Goal: Task Accomplishment & Management: Manage account settings

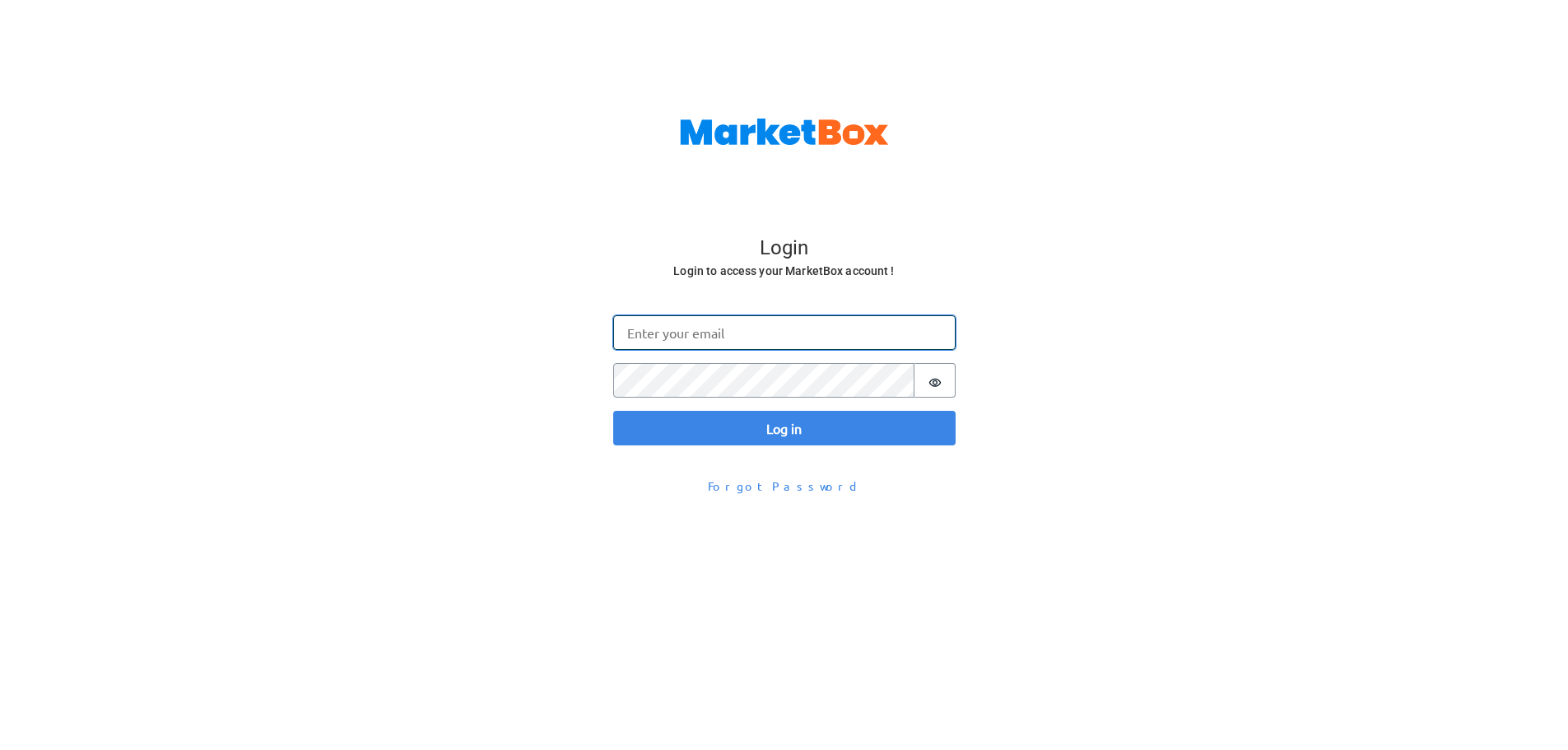
click at [706, 337] on input "Email" at bounding box center [784, 332] width 342 height 34
click at [655, 332] on input "Email" at bounding box center [784, 332] width 342 height 34
type input "[EMAIL_ADDRESS][PERSON_NAME][DOMAIN_NAME]"
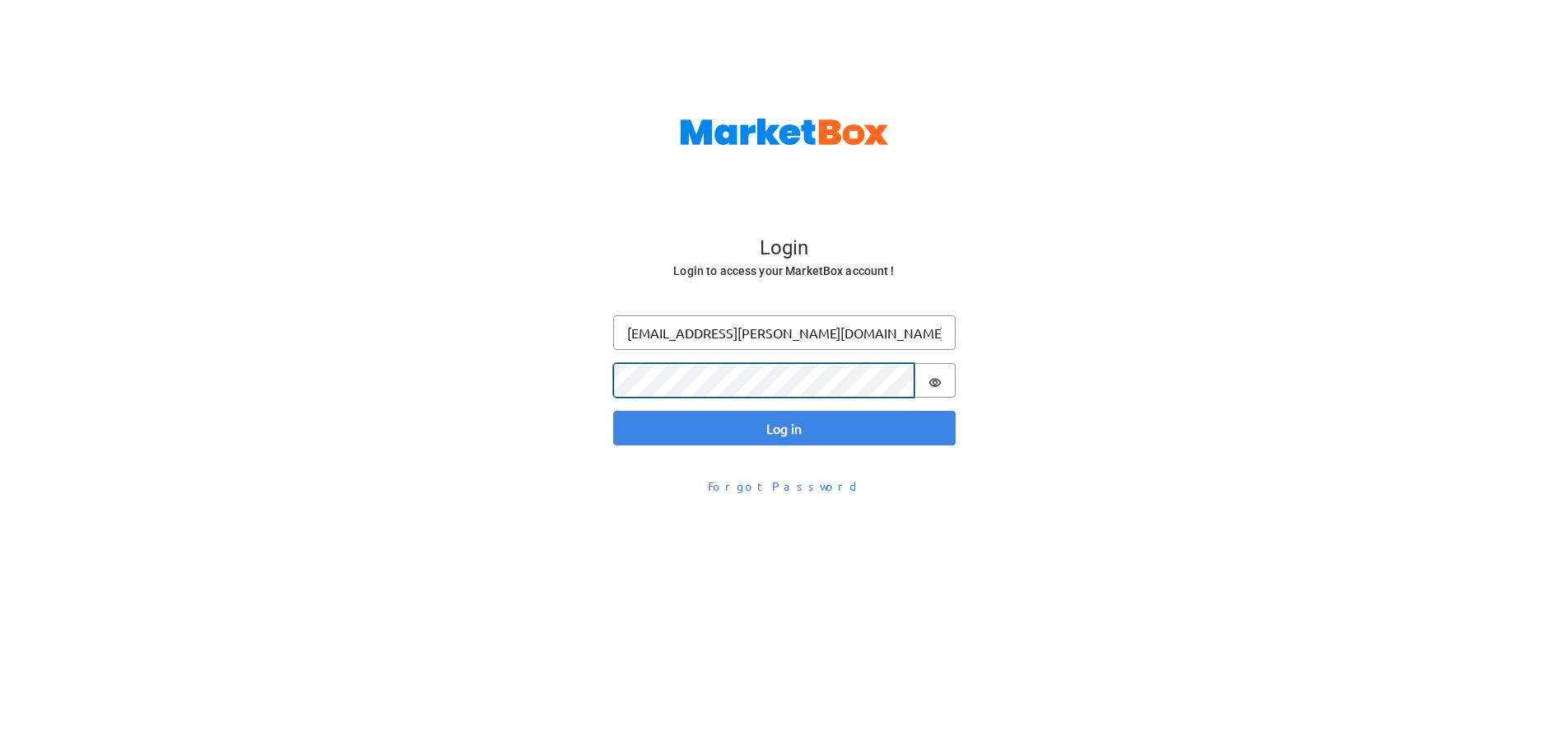
click at [613, 411] on button "Log in" at bounding box center [784, 428] width 342 height 34
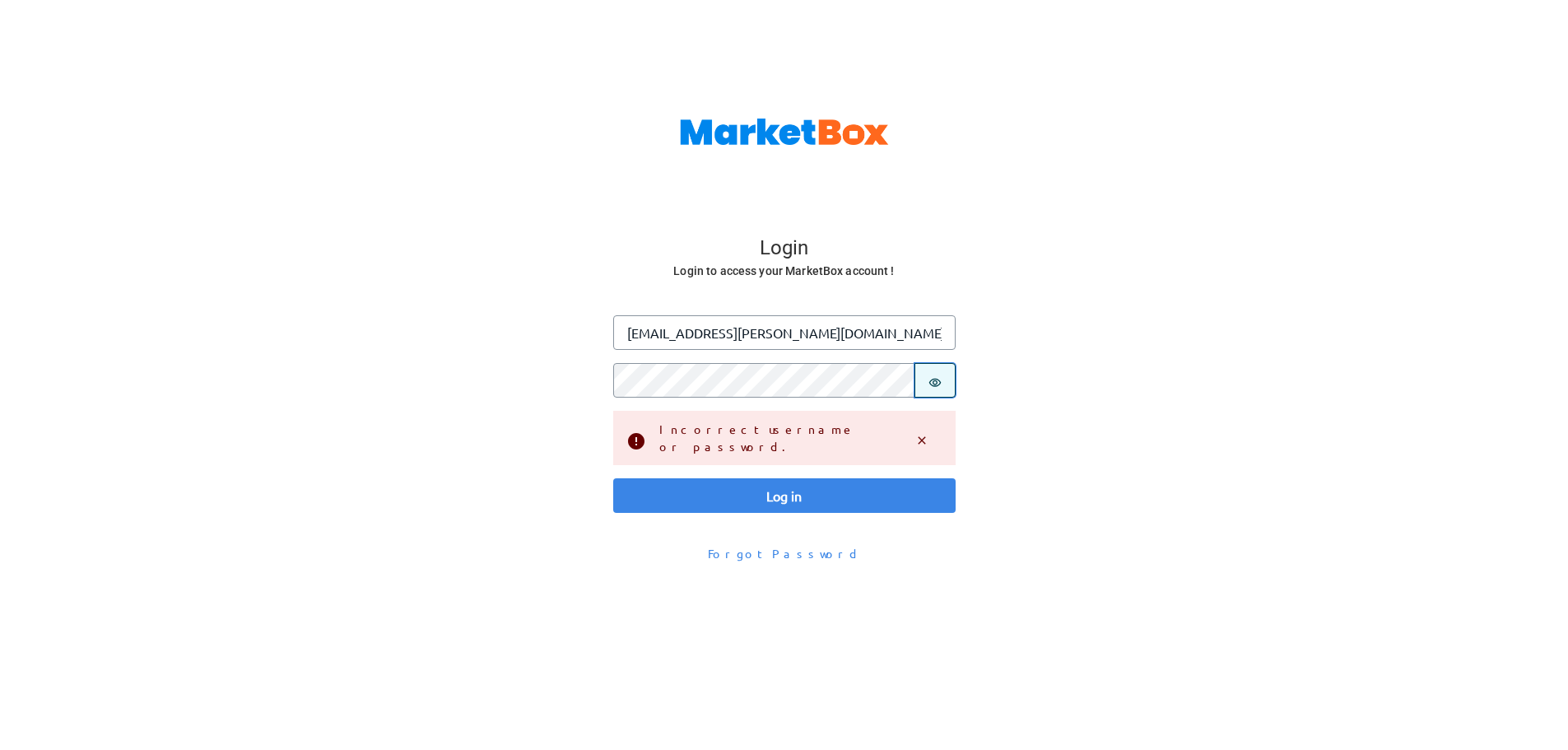
click at [932, 389] on icon "Show password" at bounding box center [934, 382] width 13 height 13
click at [613, 478] on button "Log in" at bounding box center [784, 495] width 342 height 34
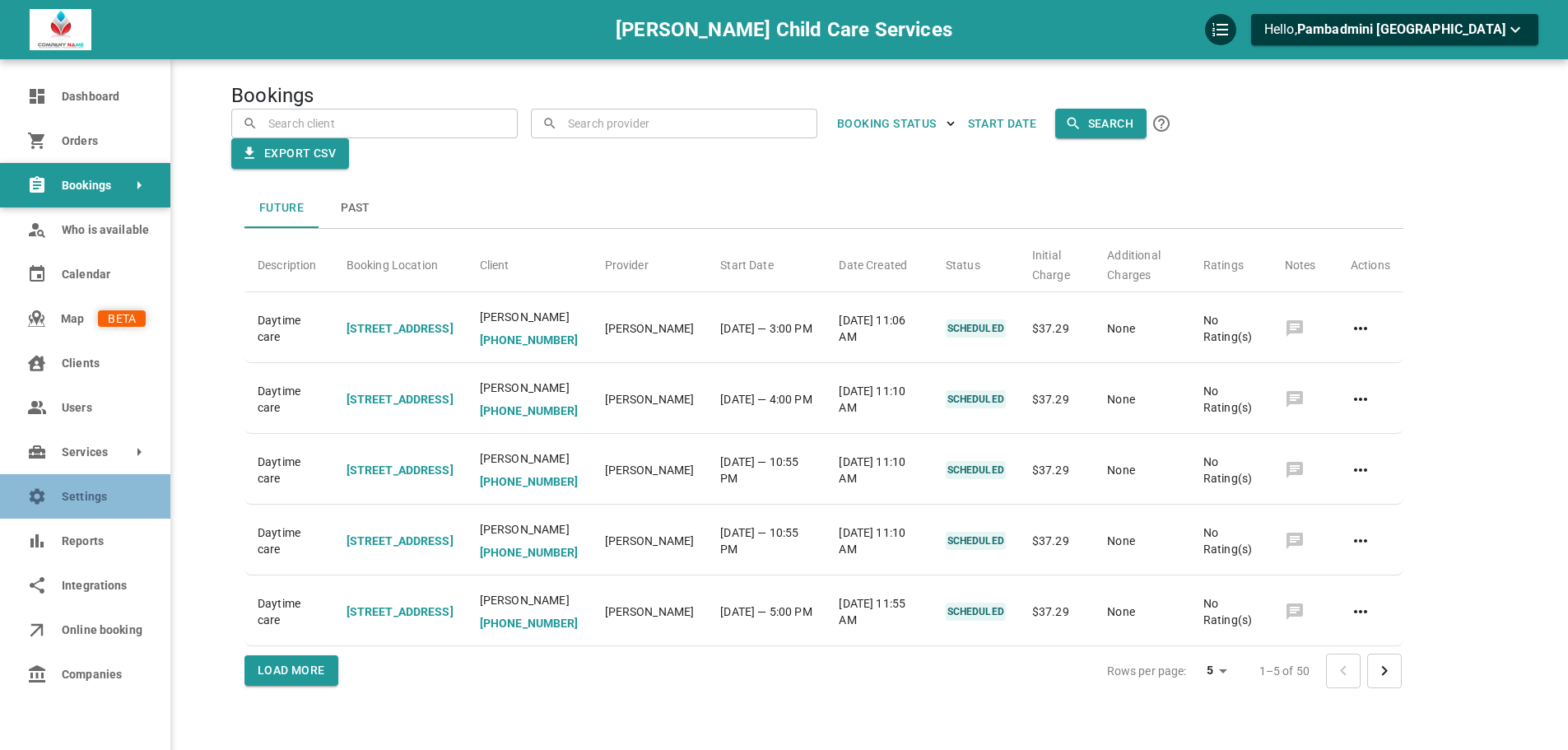
click at [82, 496] on span "Settings" at bounding box center [104, 497] width 84 height 18
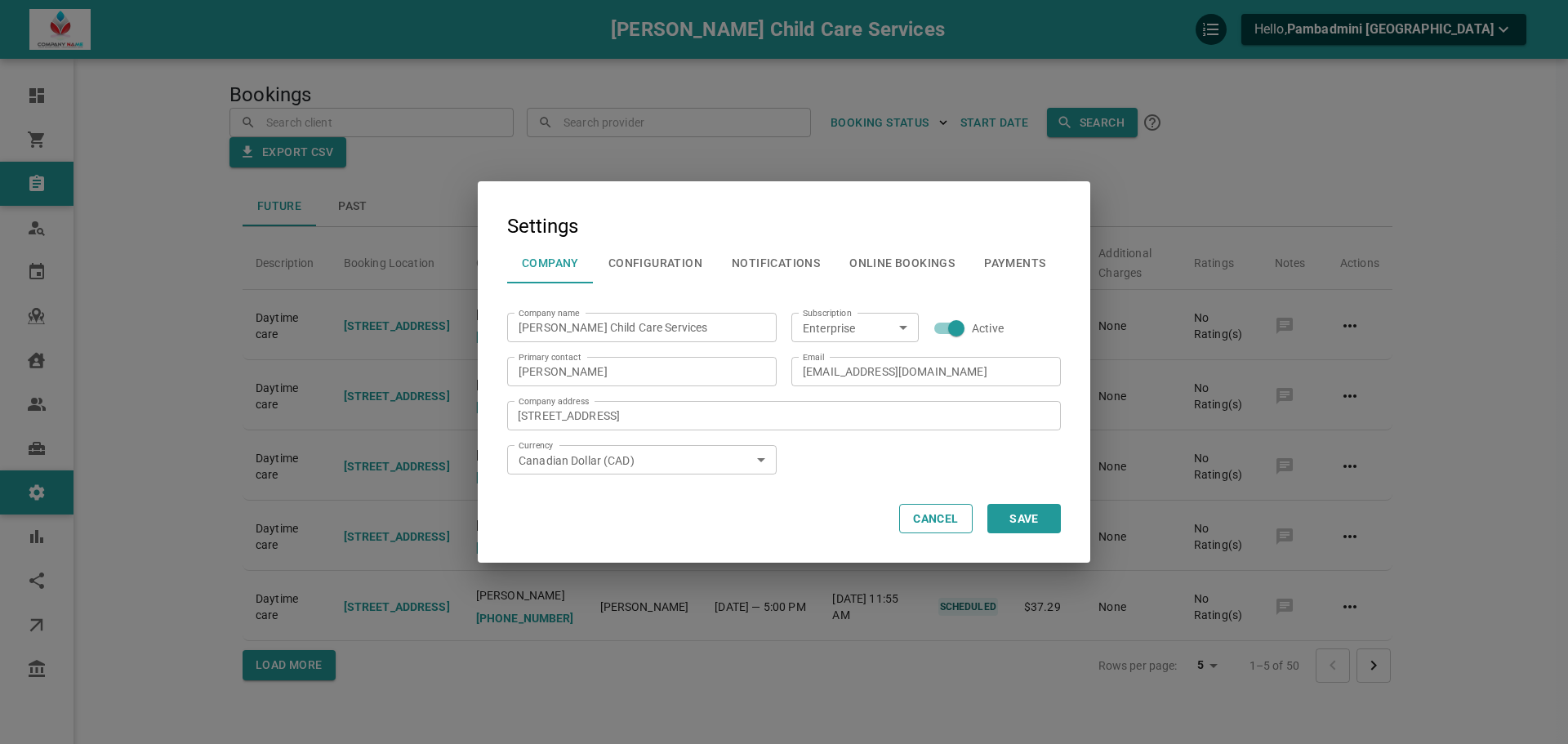
click at [681, 265] on button "Configuration" at bounding box center [655, 263] width 124 height 43
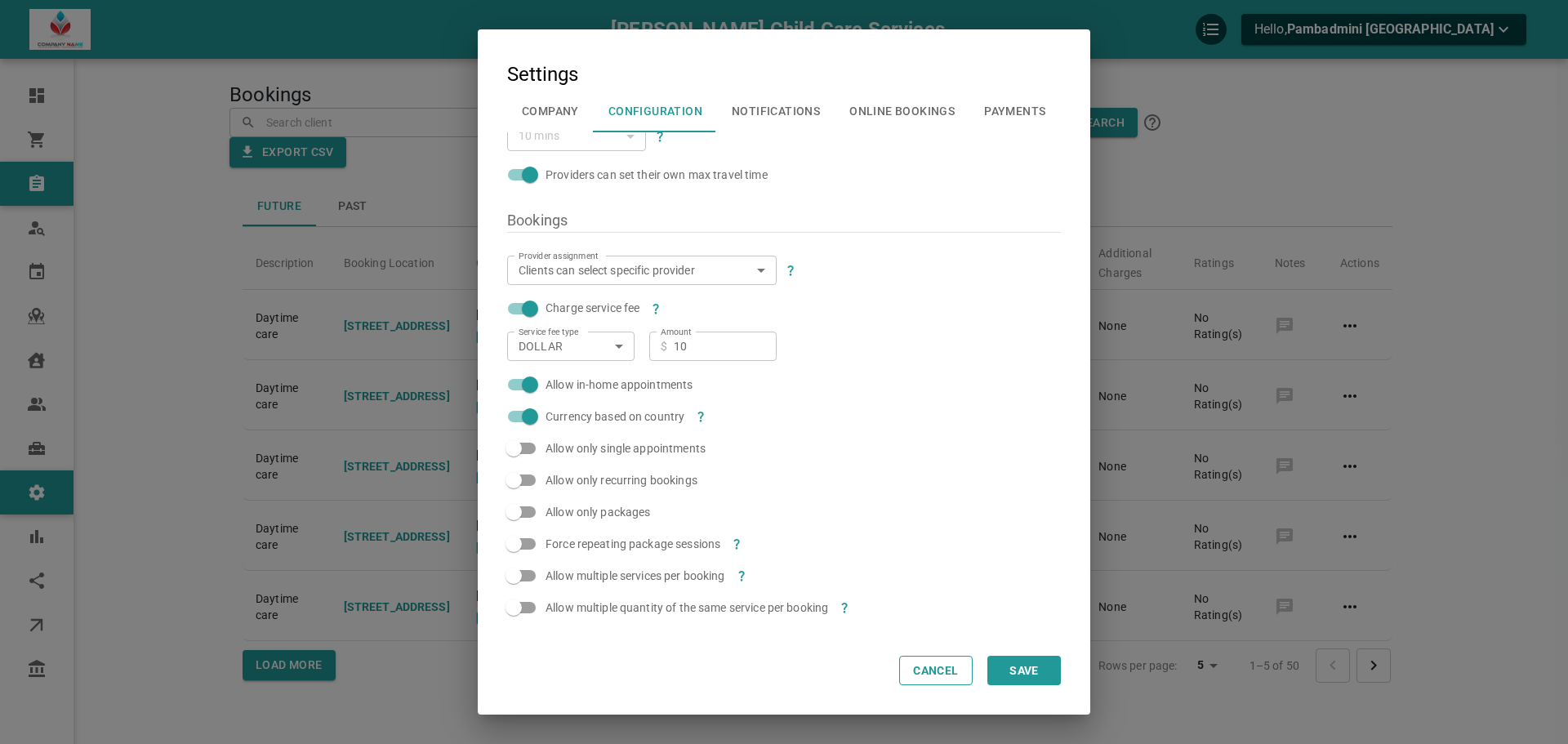
scroll to position [245, 0]
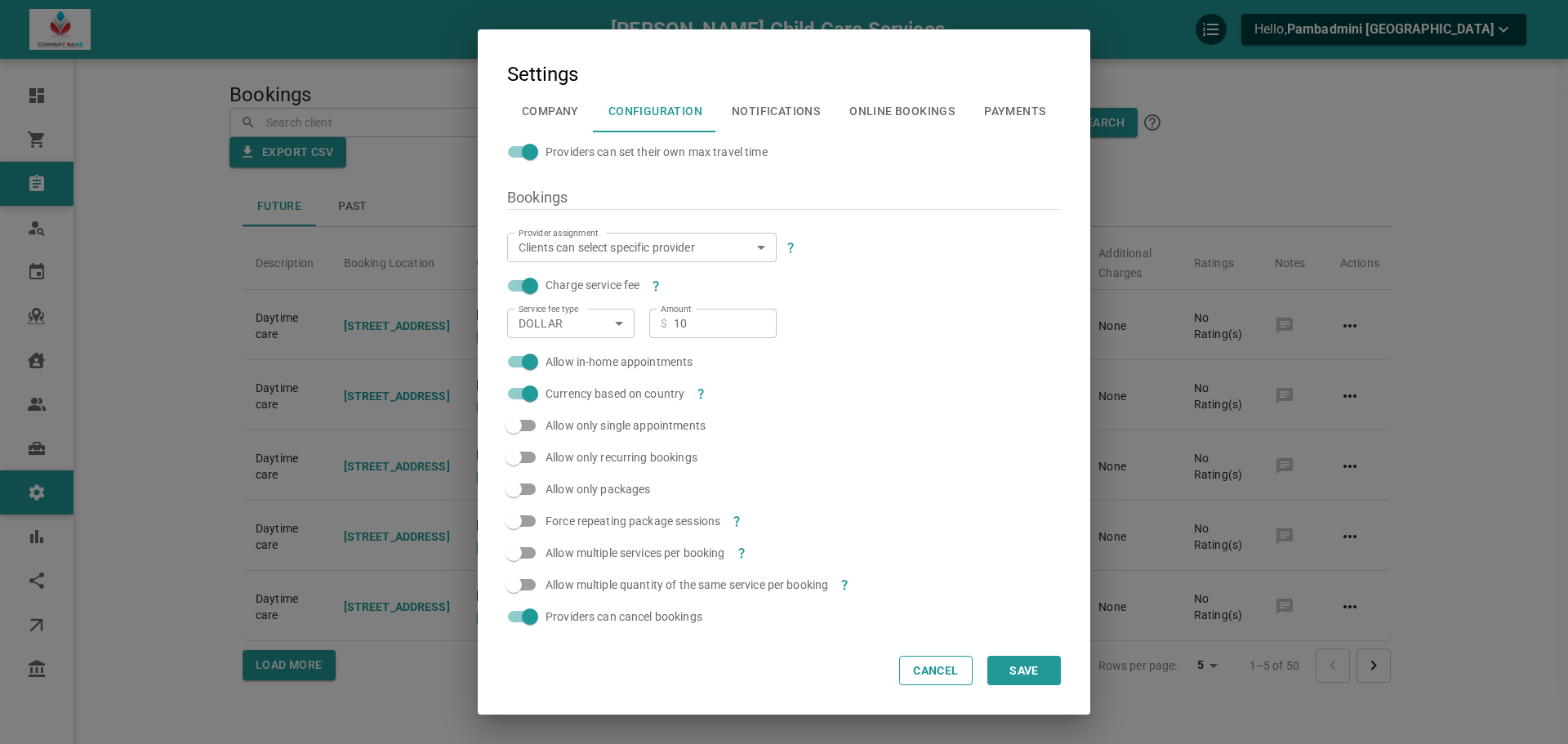
click at [519, 555] on input "Allow multiple services per booking" at bounding box center [514, 553] width 93 height 31
checkbox input "true"
click at [1055, 678] on button "Save" at bounding box center [1024, 671] width 73 height 29
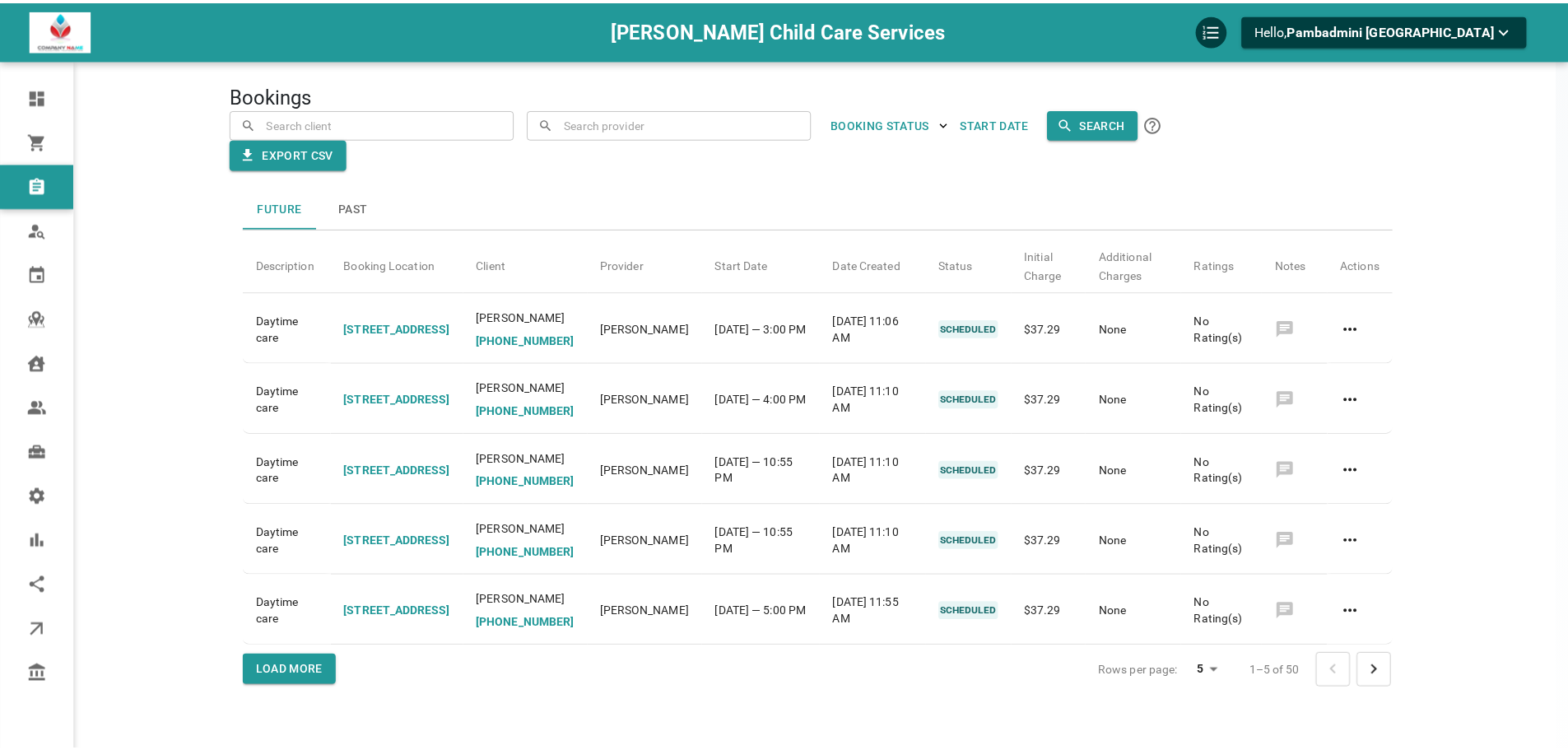
scroll to position [0, 0]
